Goal: Transaction & Acquisition: Obtain resource

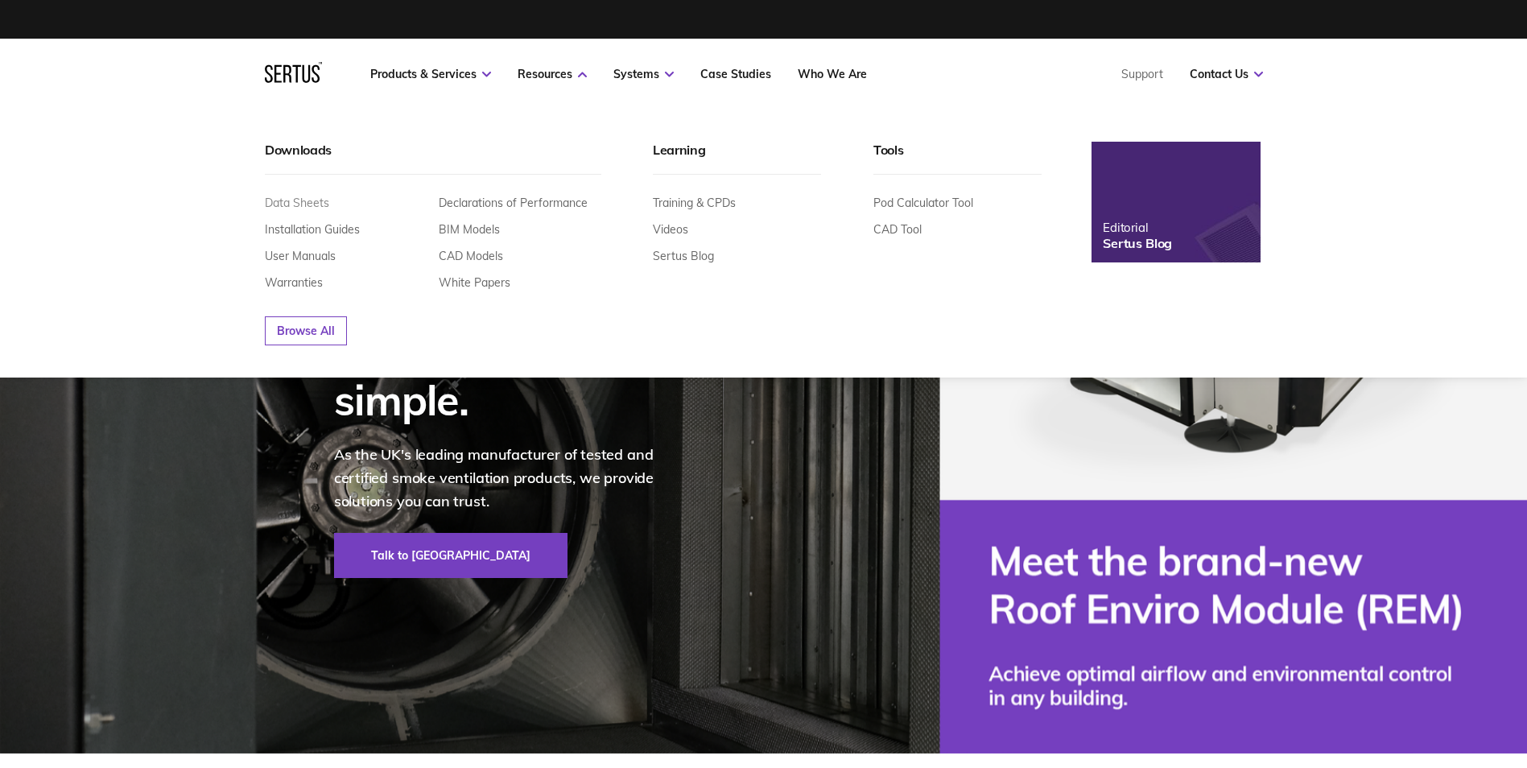
click at [316, 207] on link "Data Sheets" at bounding box center [297, 203] width 64 height 14
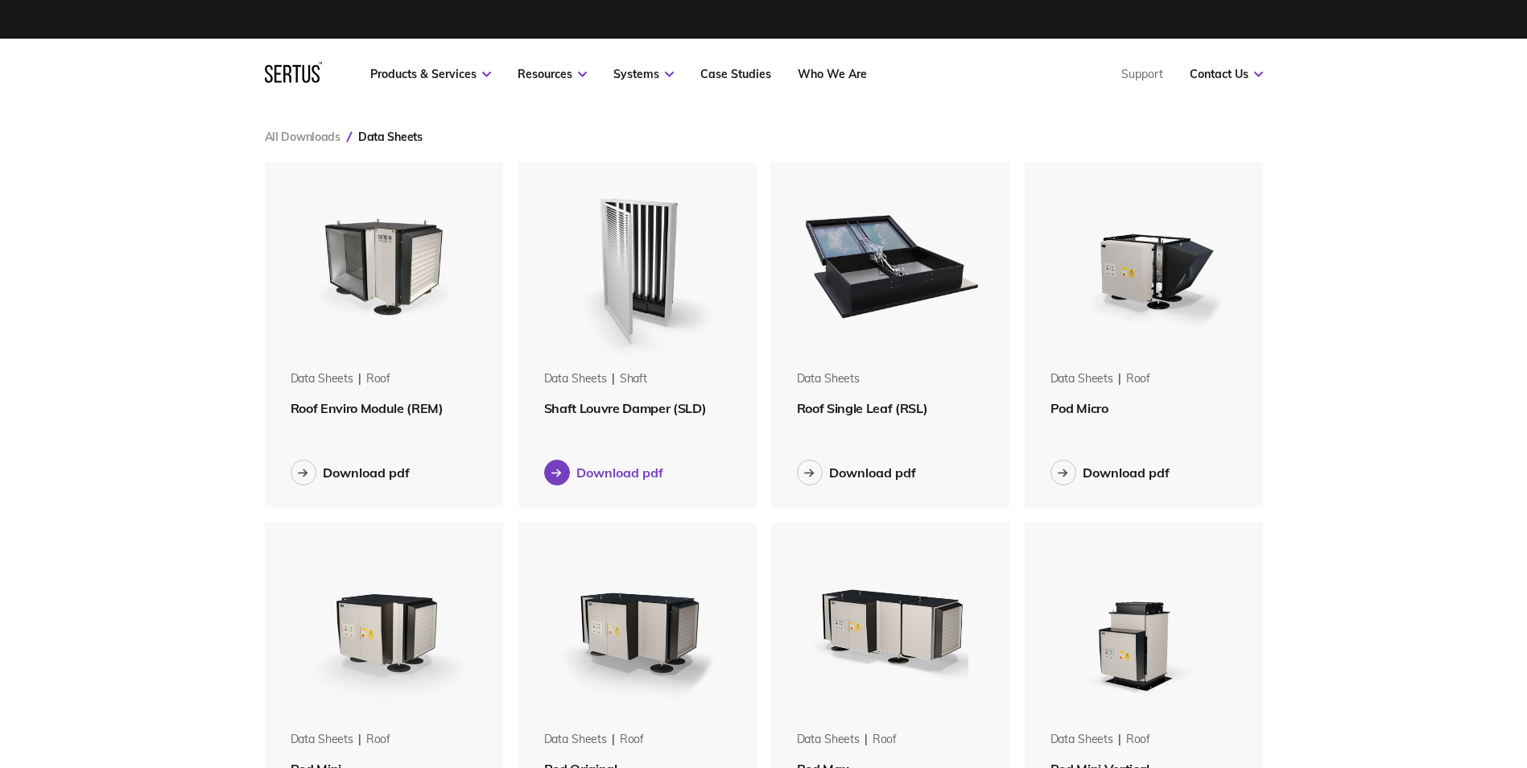
click at [580, 475] on div "Download pdf" at bounding box center [619, 472] width 87 height 16
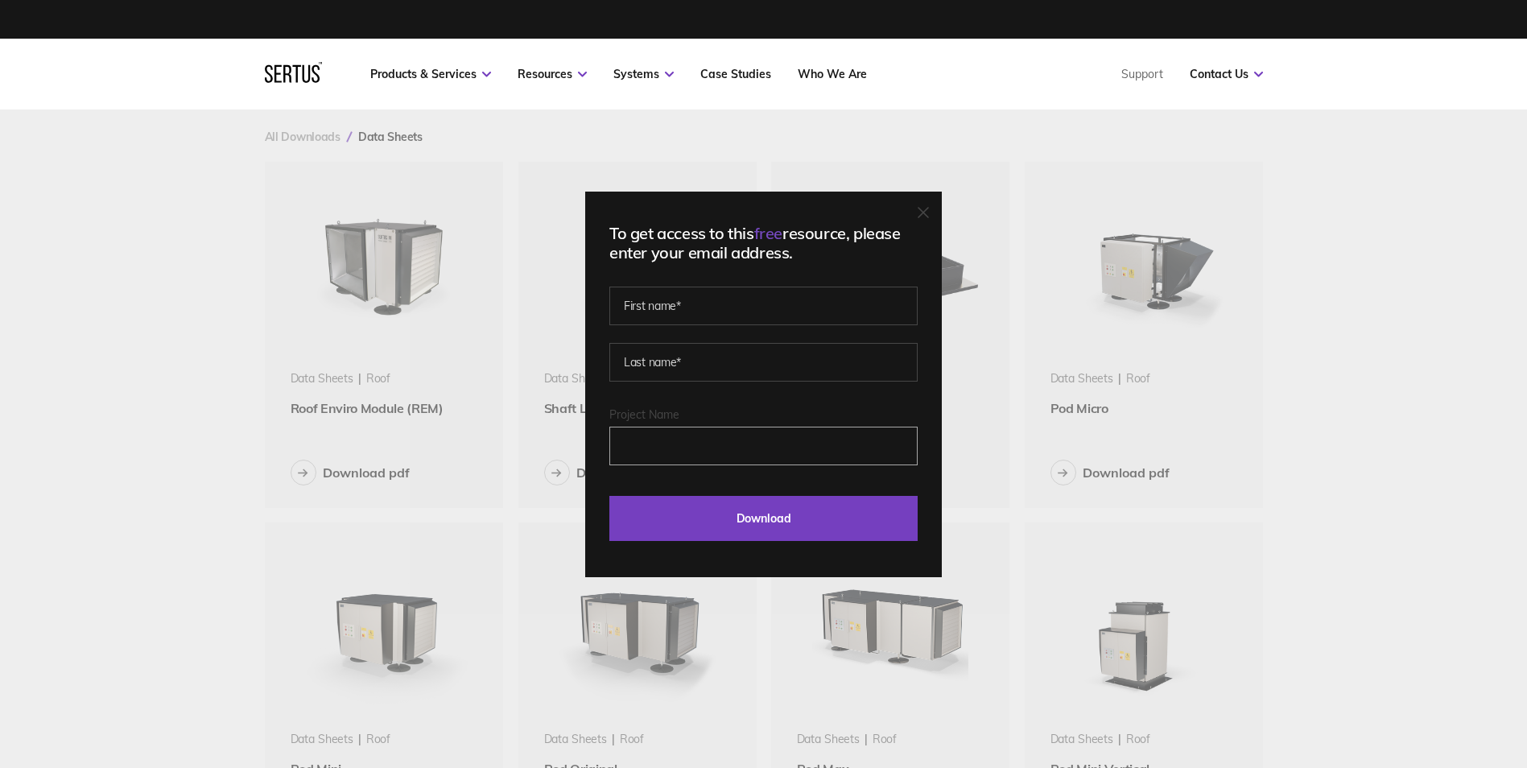
click at [678, 451] on input "Project Name" at bounding box center [763, 446] width 308 height 39
type input "[GEOGRAPHIC_DATA]"
type input "[PERSON_NAME]"
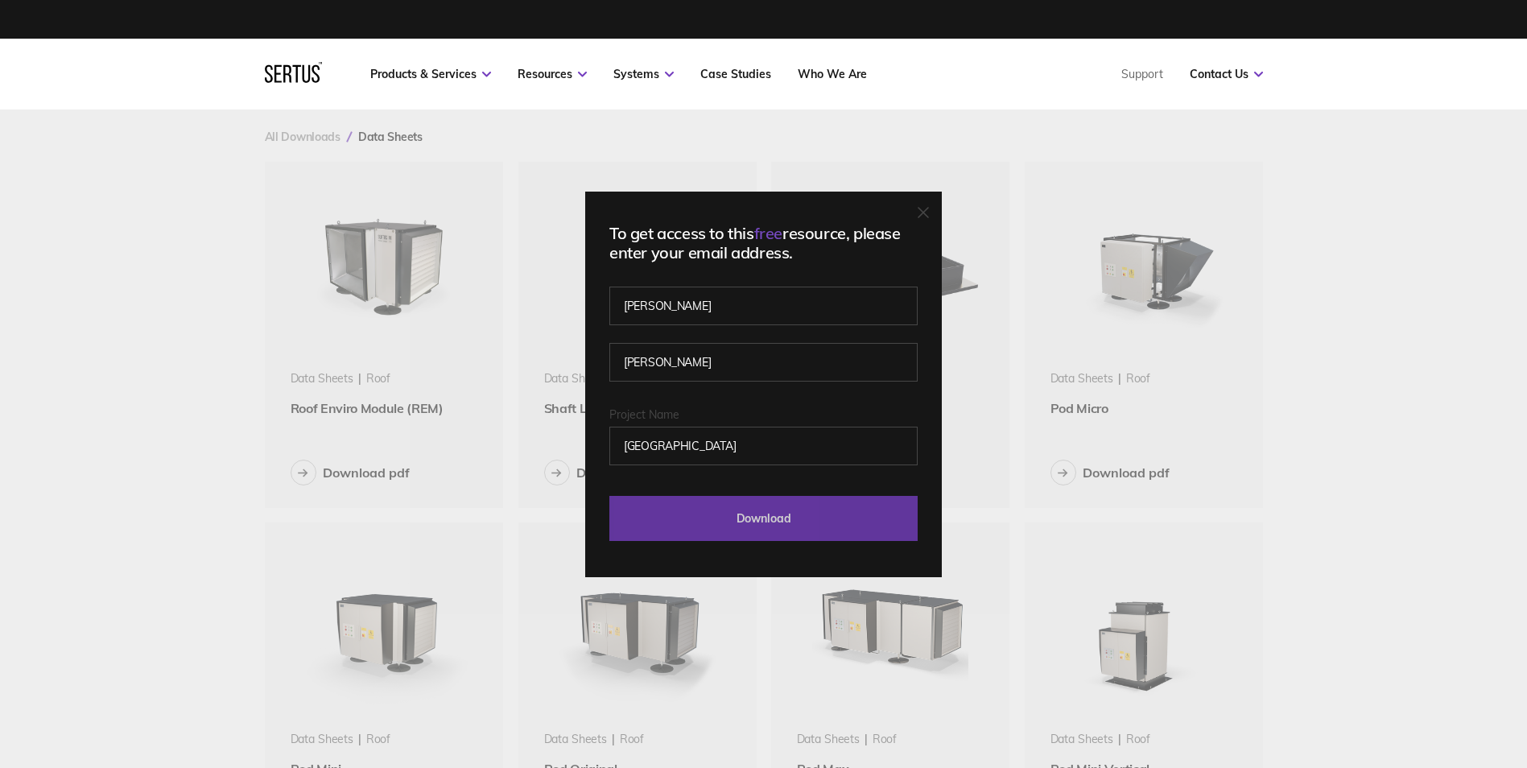
click at [740, 517] on input "Download" at bounding box center [763, 518] width 308 height 45
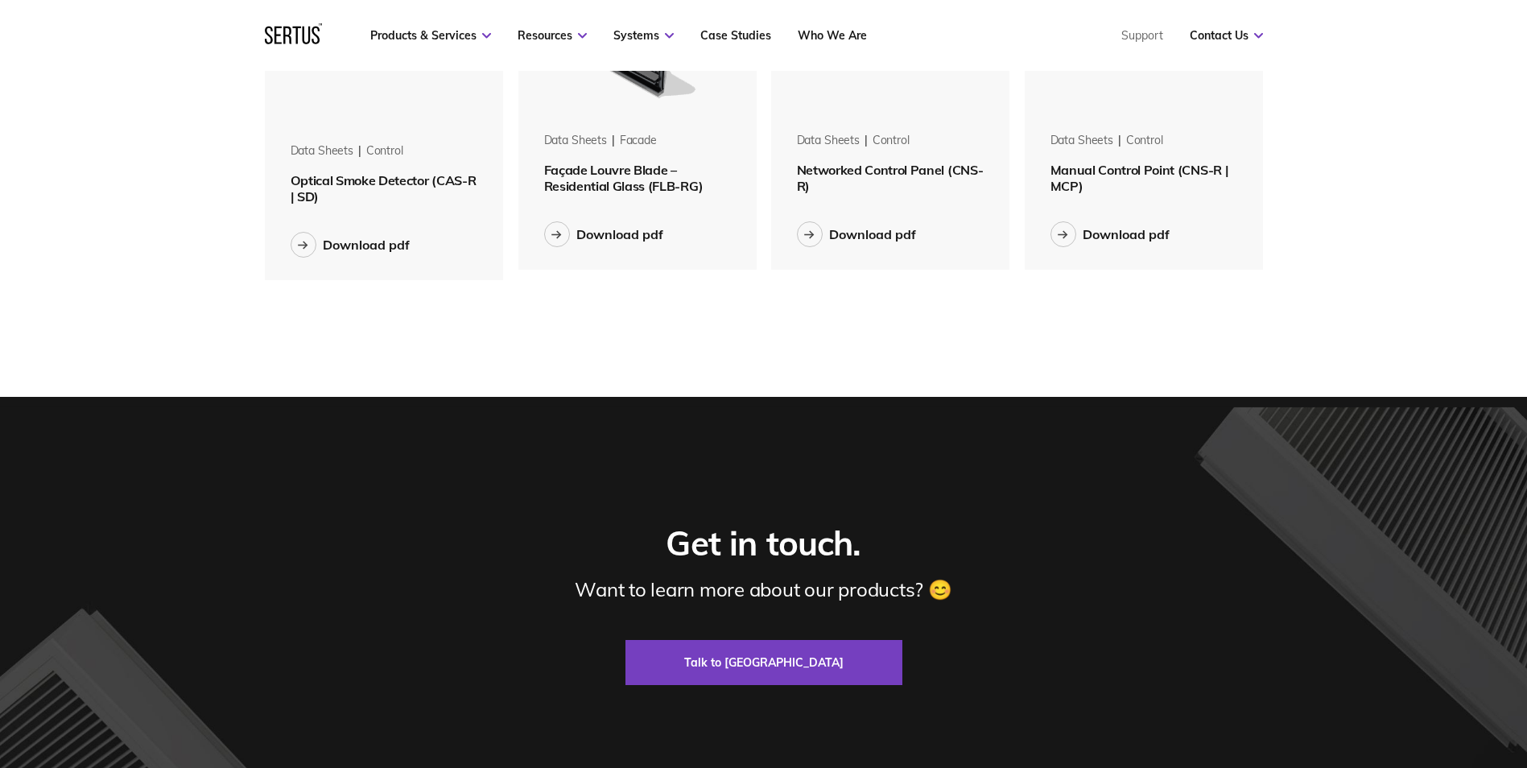
scroll to position [1639, 0]
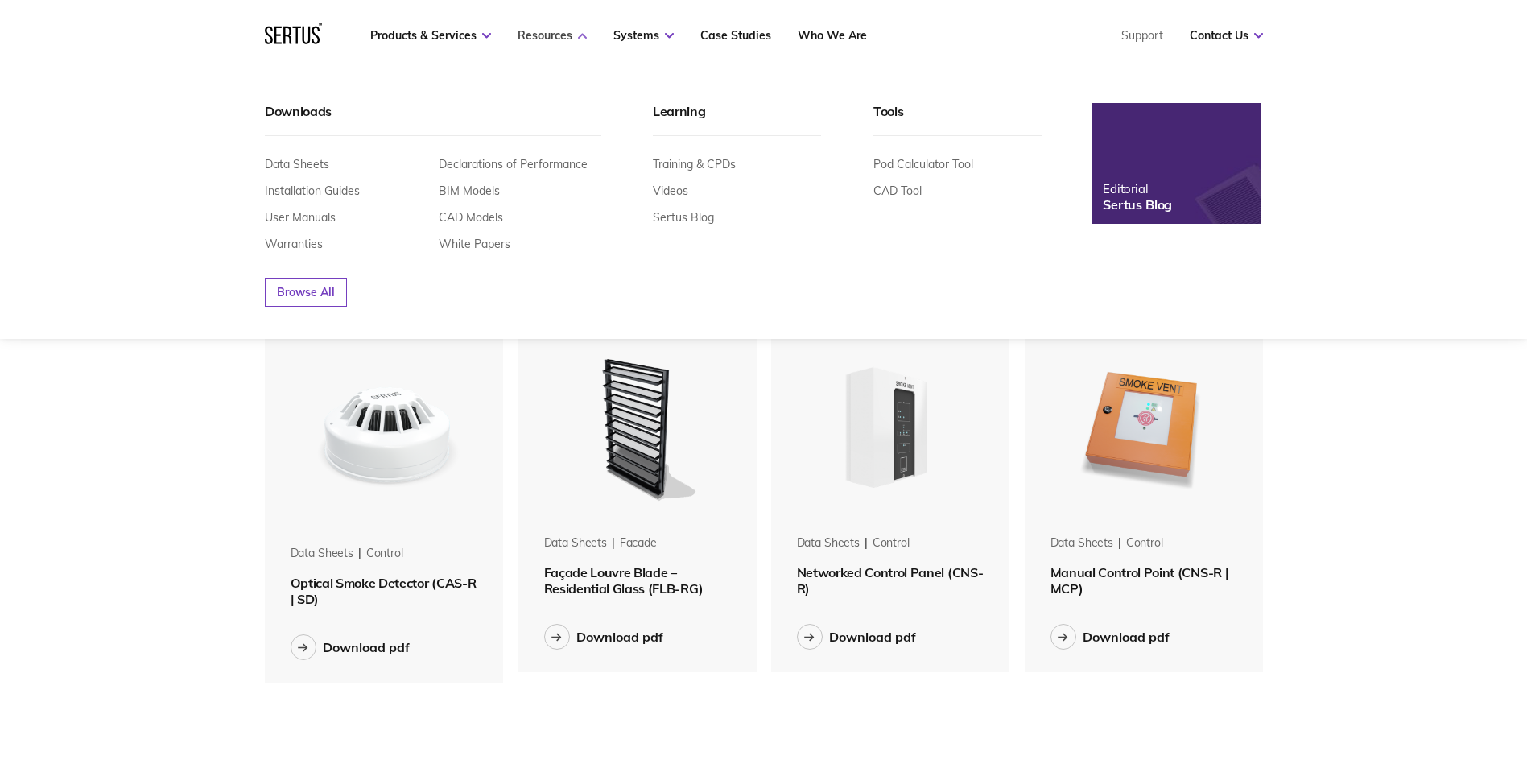
click at [573, 35] on link "Resources" at bounding box center [552, 35] width 69 height 14
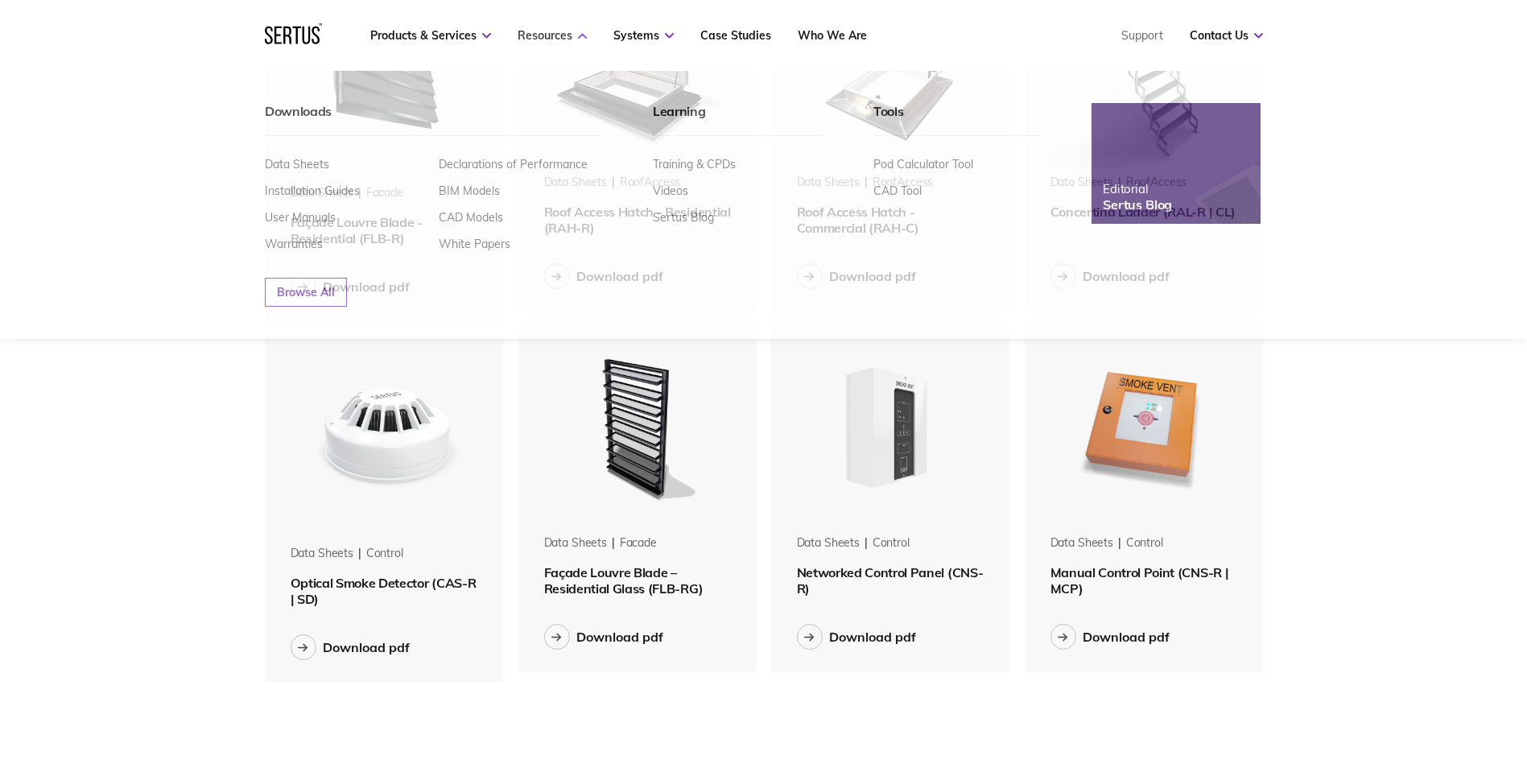
click at [583, 35] on icon at bounding box center [582, 36] width 9 height 6
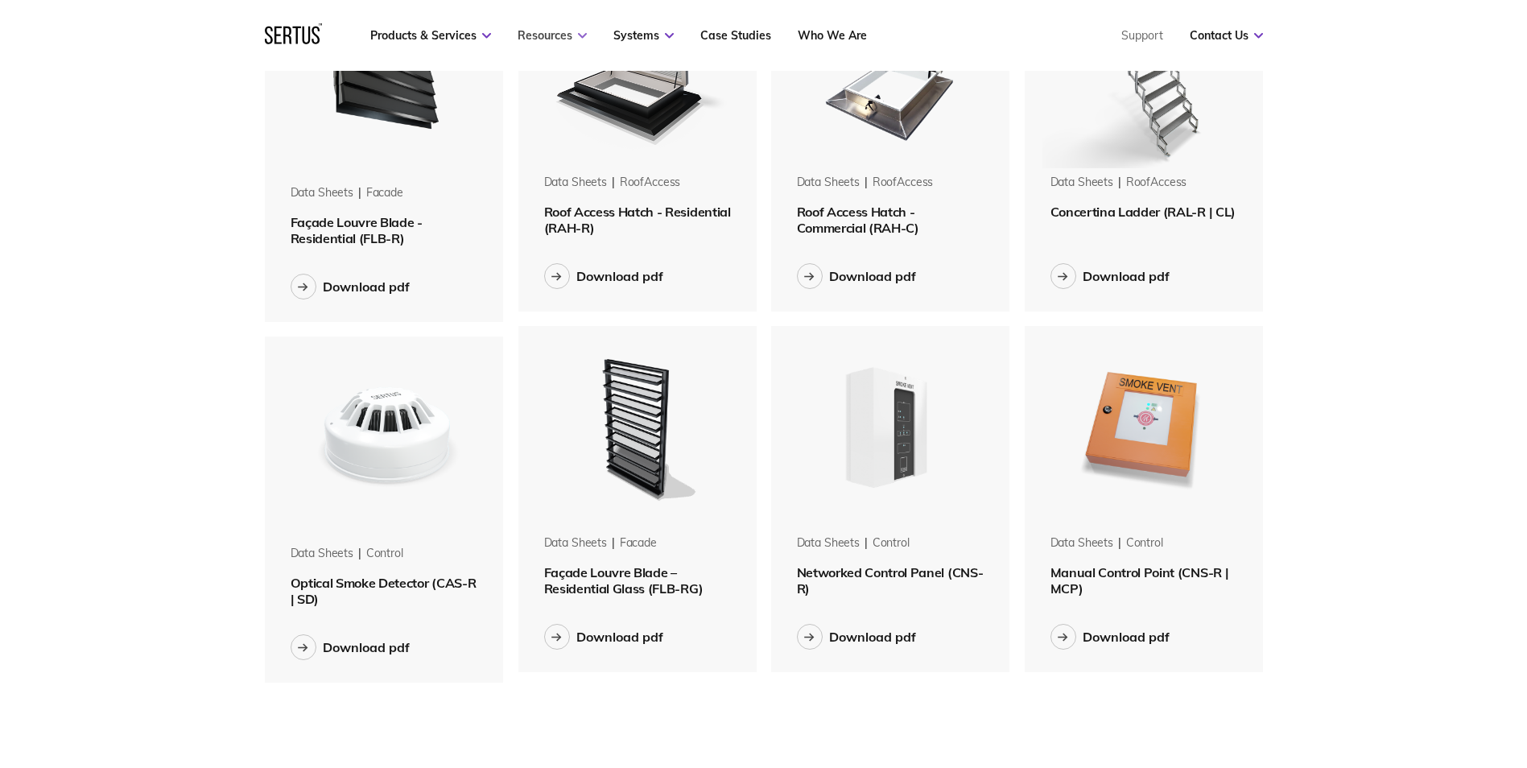
click at [583, 35] on icon at bounding box center [582, 36] width 9 height 6
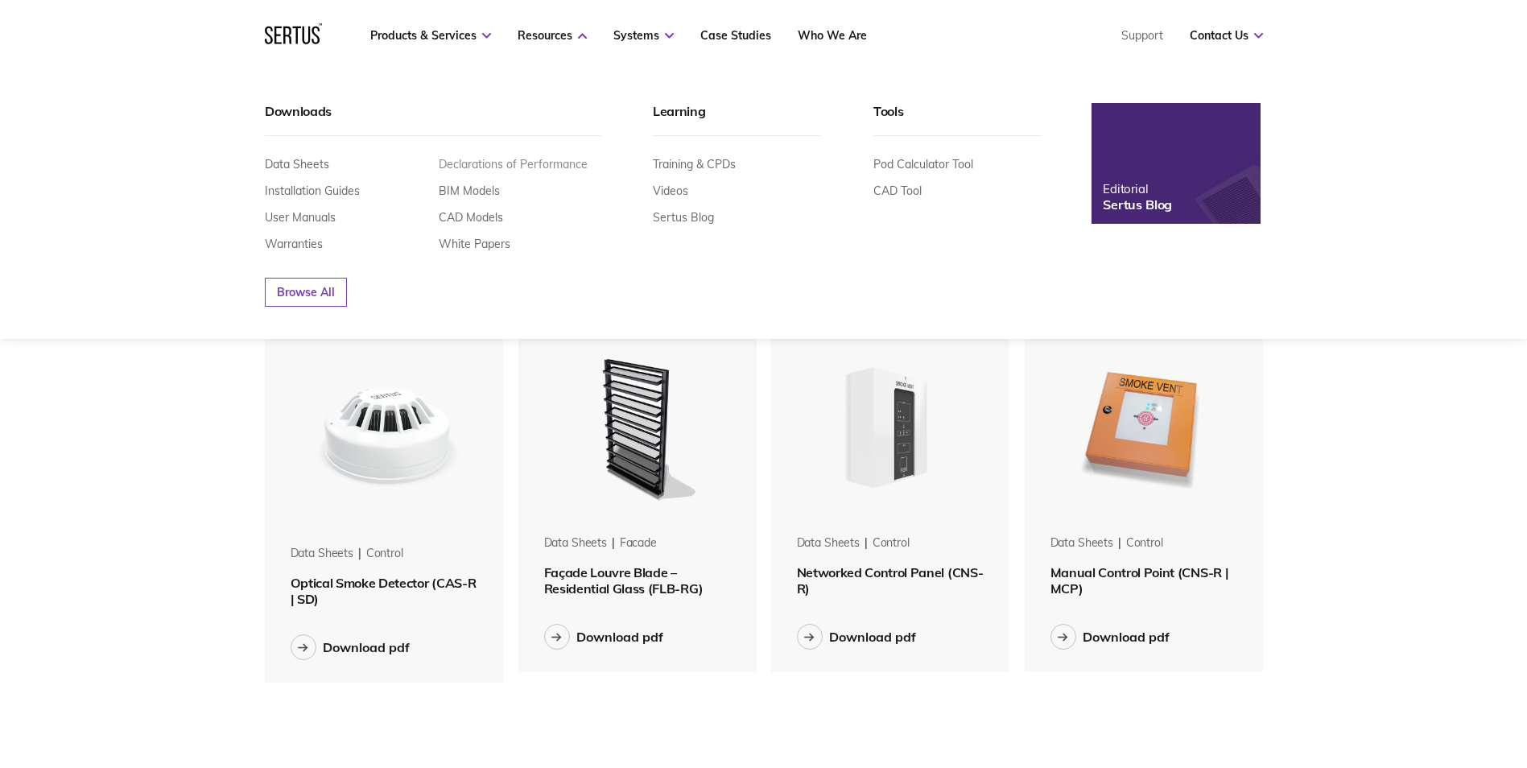
click at [493, 162] on link "Declarations of Performance" at bounding box center [513, 164] width 149 height 14
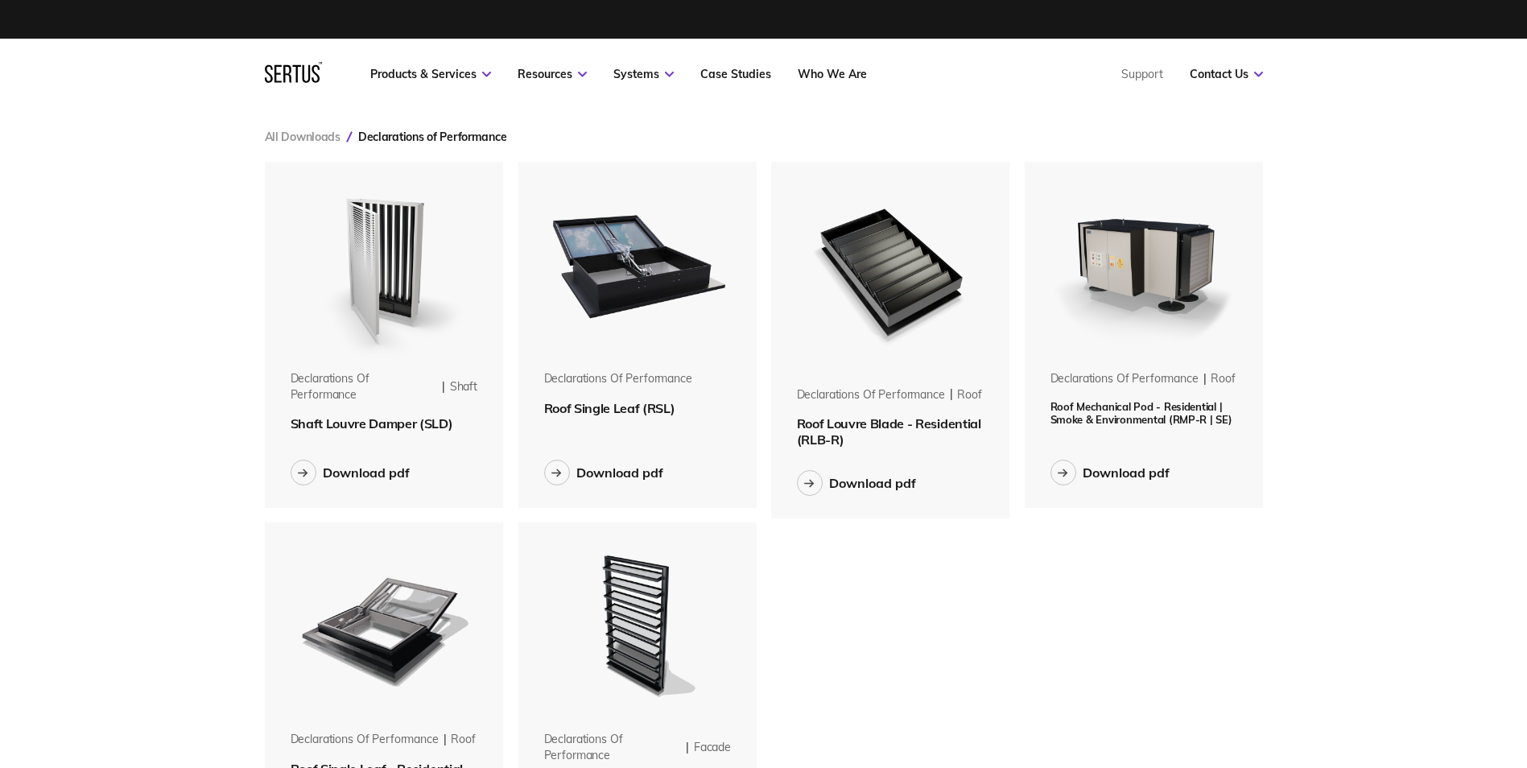
scroll to position [742, 1023]
click at [352, 469] on div "Download pdf" at bounding box center [366, 472] width 87 height 16
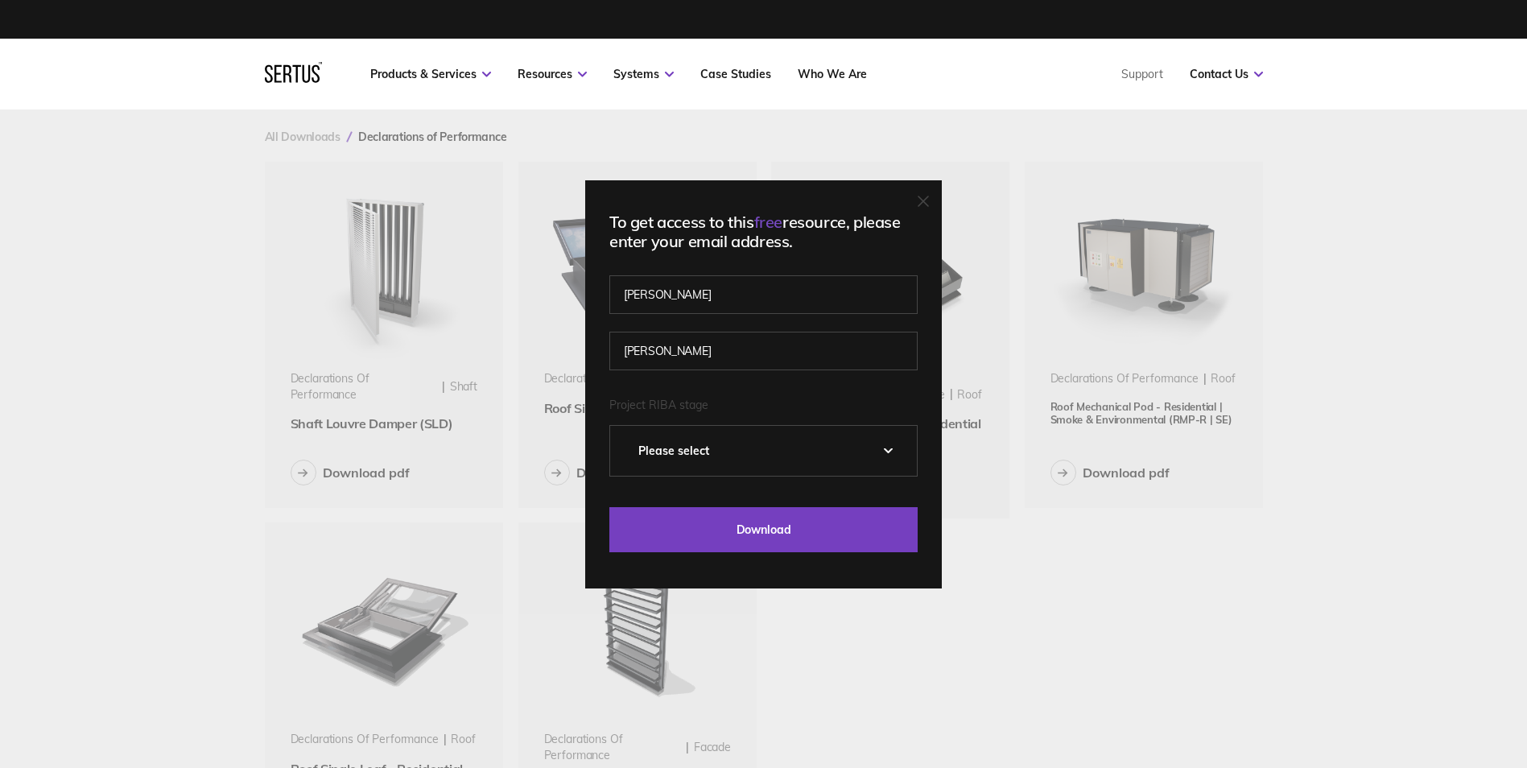
click at [667, 433] on select "Please Select 0 – Strategic Definition 1 - Preparation & Brief 2 - Concept Desi…" at bounding box center [763, 451] width 307 height 50
select select "3 - Developed Design"
click at [616, 426] on select "Please Select 0 – Strategic Definition 1 - Preparation & Brief 2 - Concept Desi…" at bounding box center [763, 451] width 307 height 50
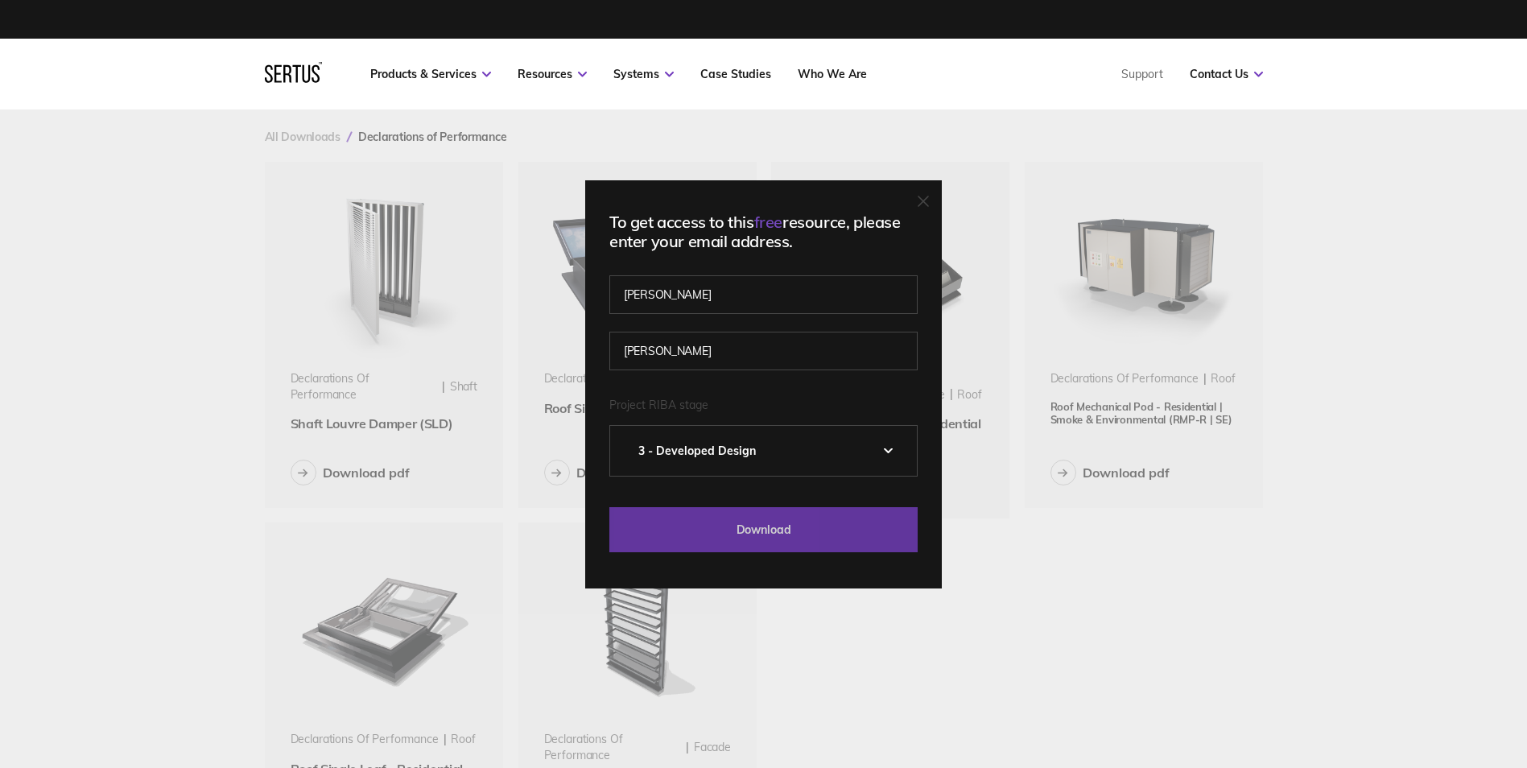
click at [737, 532] on input "Download" at bounding box center [763, 529] width 308 height 45
